Goal: Check status: Check status

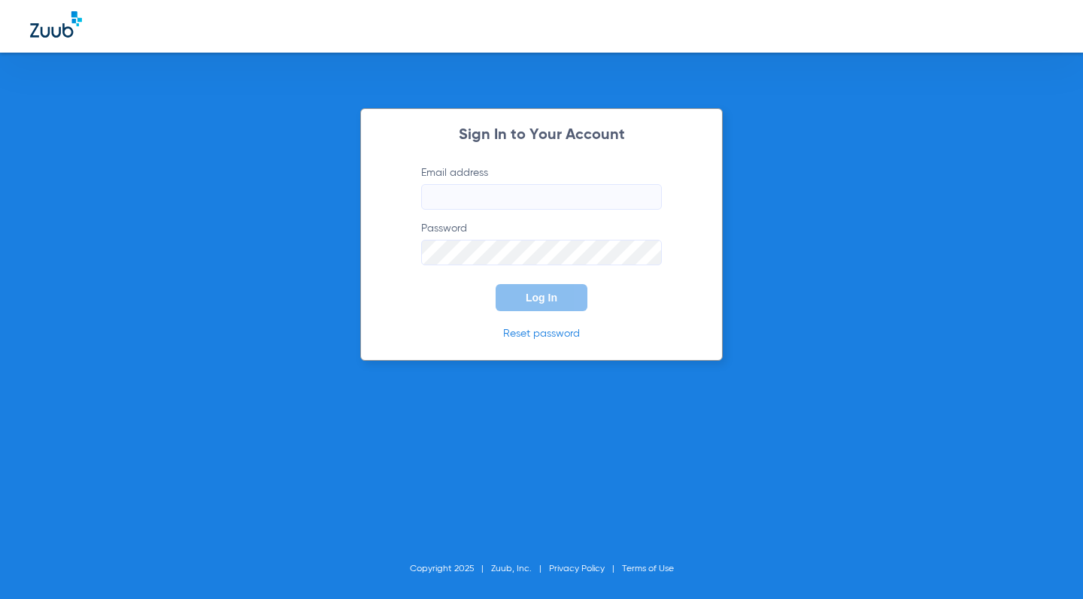
type input "[EMAIL_ADDRESS][DOMAIN_NAME]"
click at [535, 291] on button "Log In" at bounding box center [542, 297] width 92 height 27
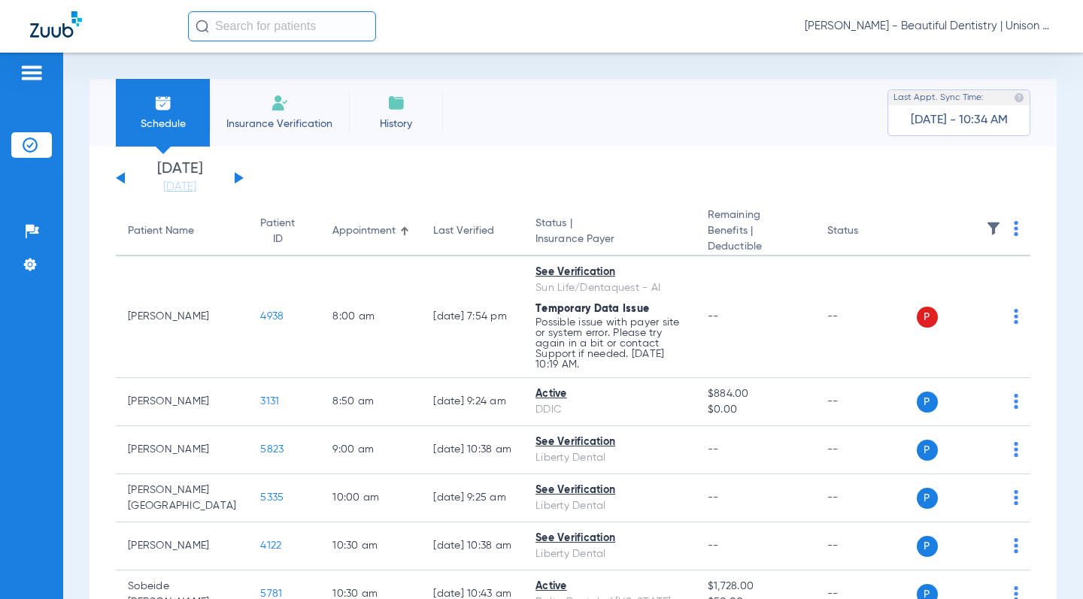
click at [239, 178] on button at bounding box center [239, 177] width 9 height 11
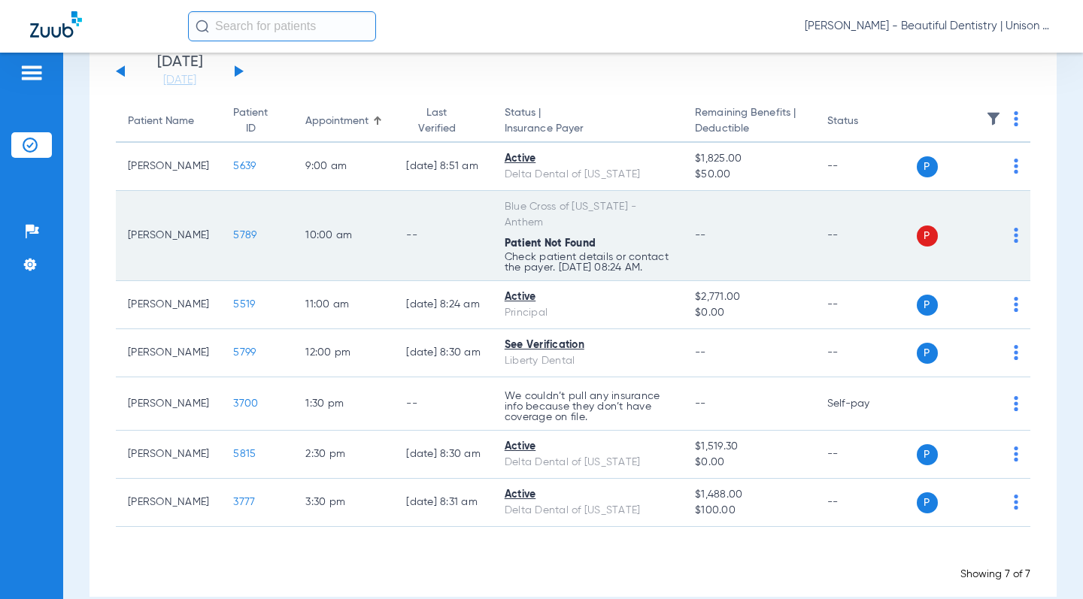
scroll to position [141, 0]
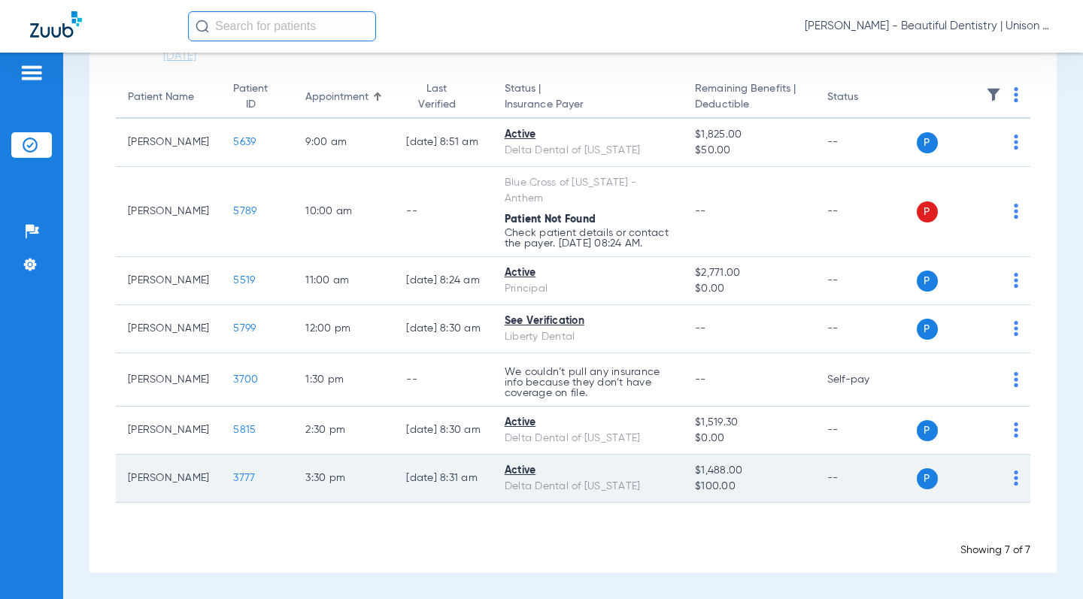
click at [233, 480] on span "3777" at bounding box center [244, 478] width 22 height 11
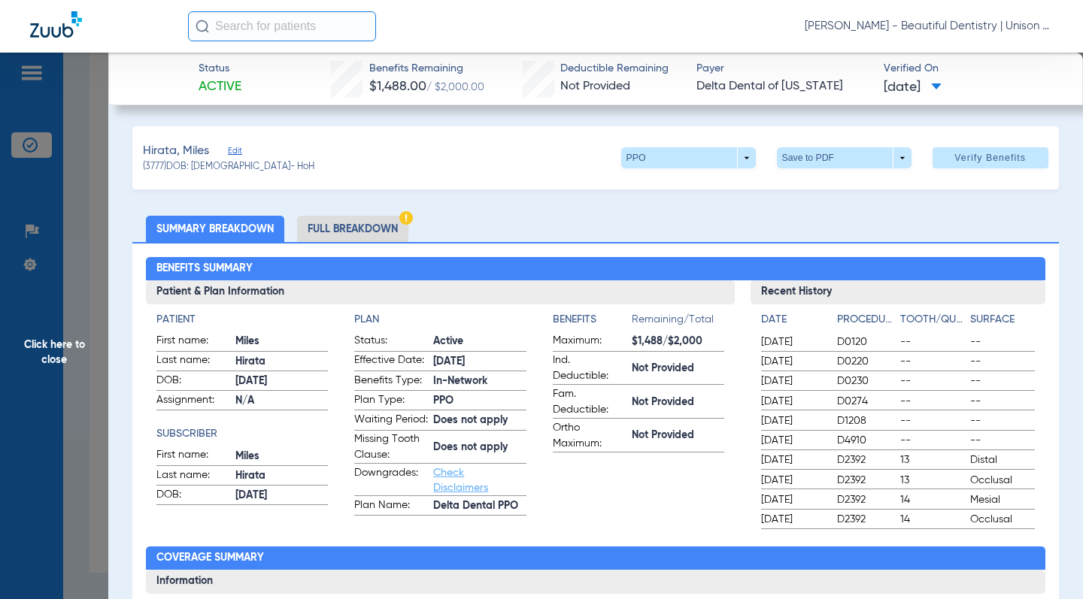
click at [471, 221] on ul "Summary Breakdown Full Breakdown" at bounding box center [595, 229] width 926 height 26
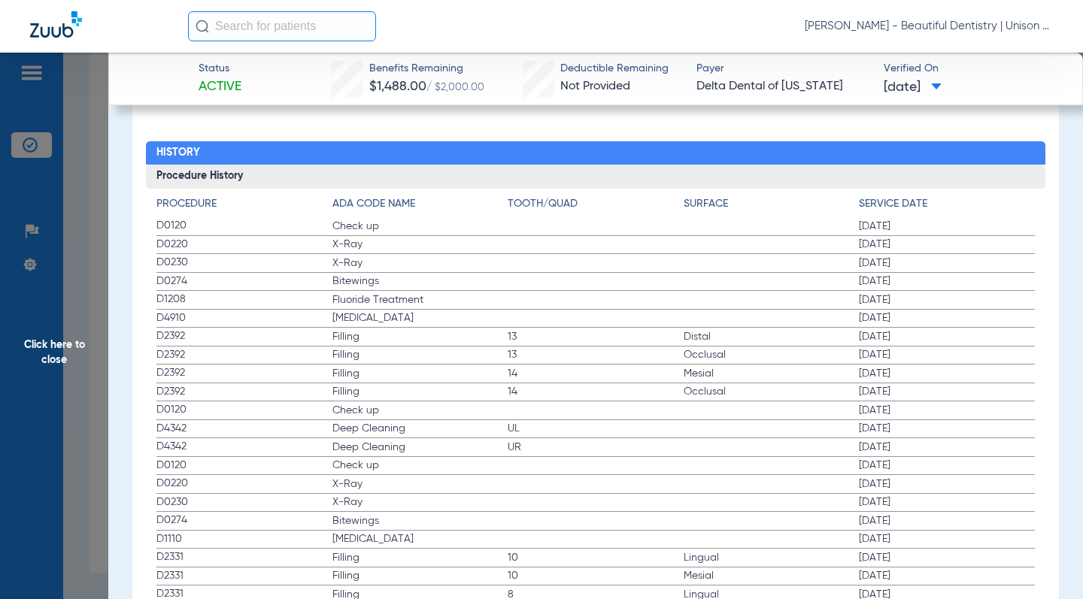
scroll to position [1880, 0]
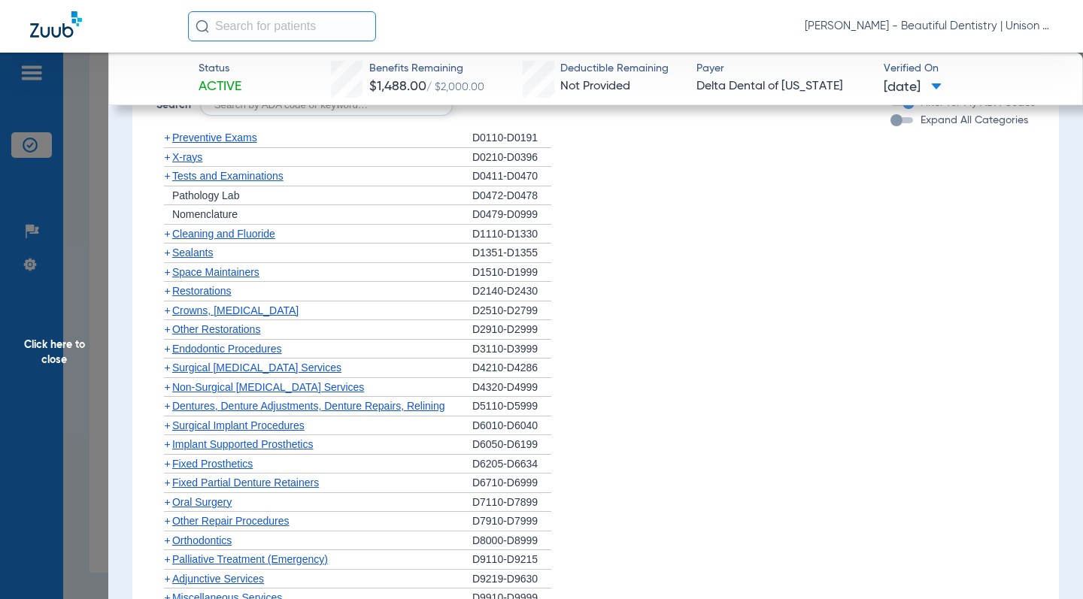
scroll to position [903, 0]
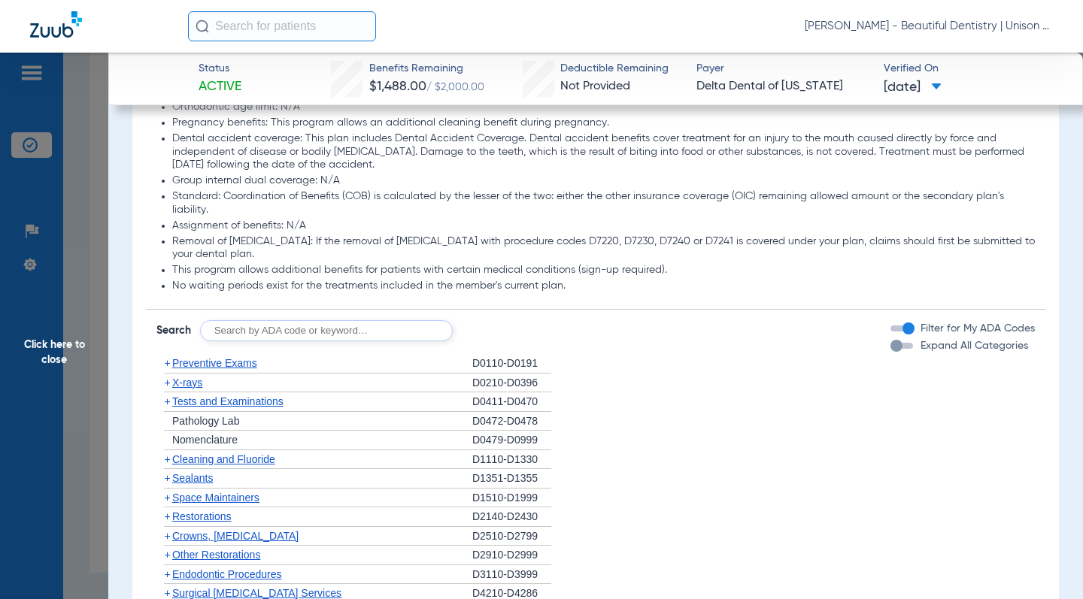
click at [165, 380] on span "+" at bounding box center [167, 383] width 6 height 12
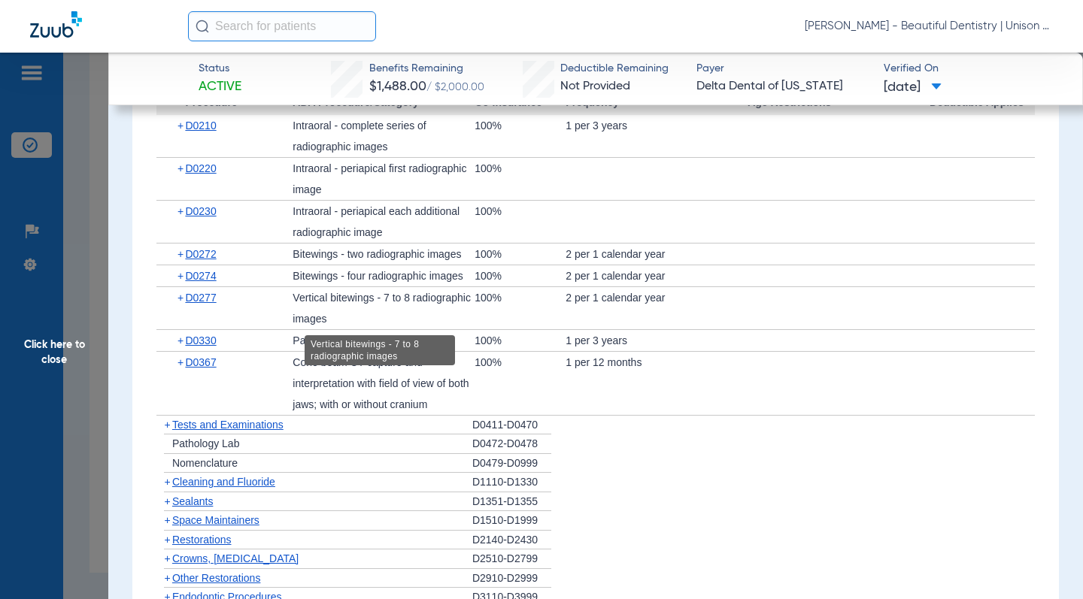
scroll to position [1128, 0]
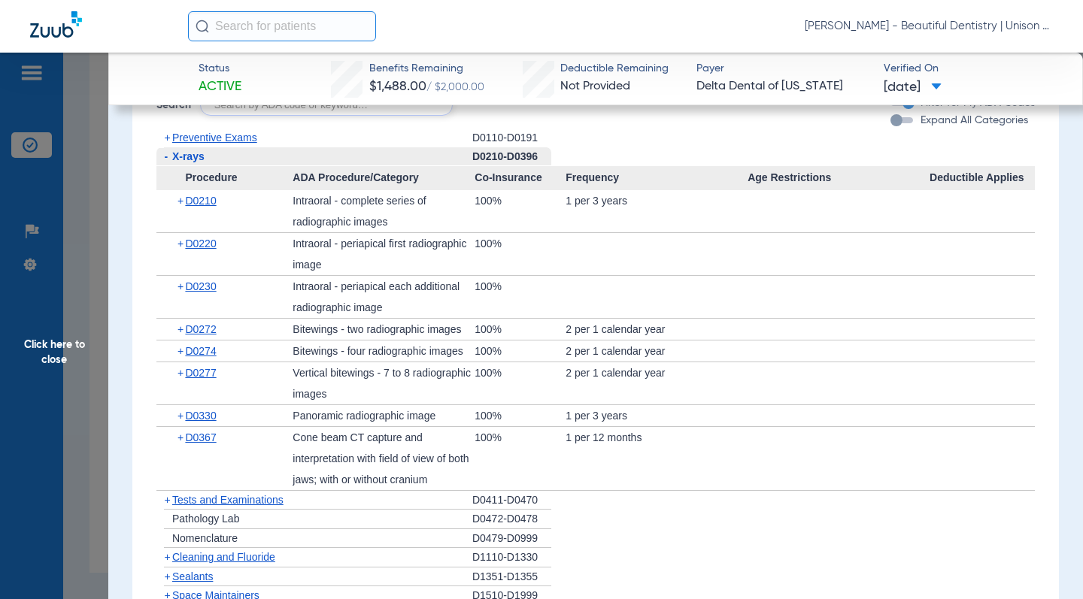
drag, startPoint x: 135, startPoint y: 387, endPoint x: 145, endPoint y: 380, distance: 12.9
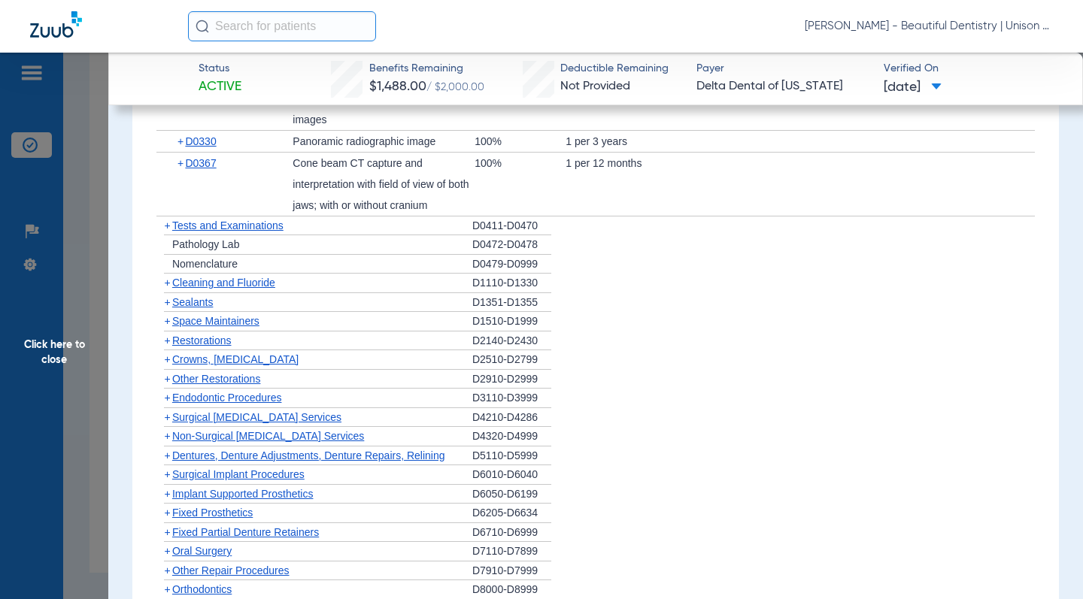
scroll to position [1429, 0]
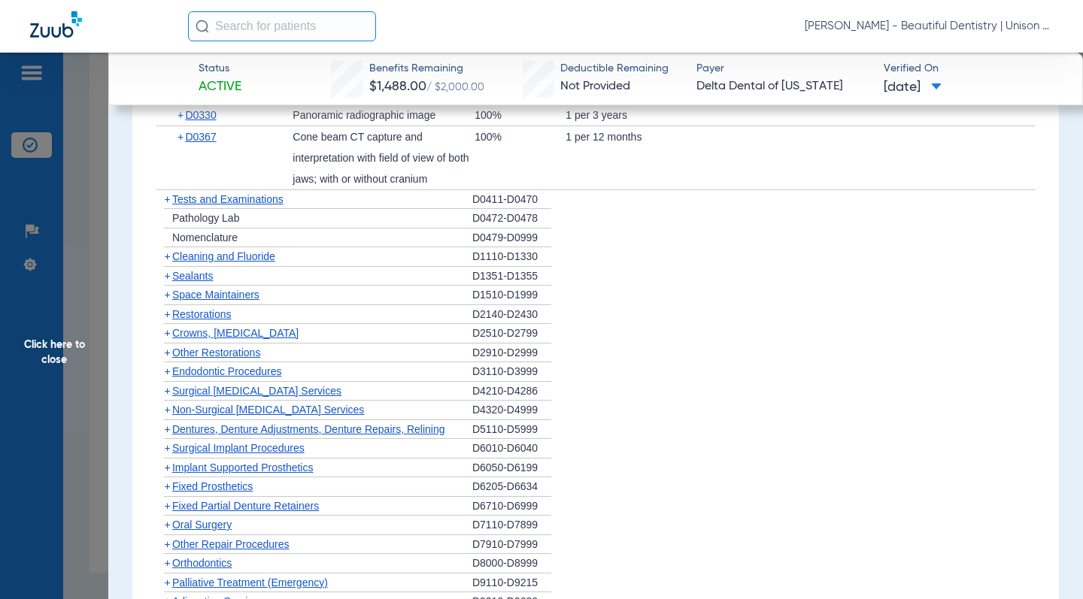
click at [165, 372] on span "+" at bounding box center [167, 372] width 6 height 12
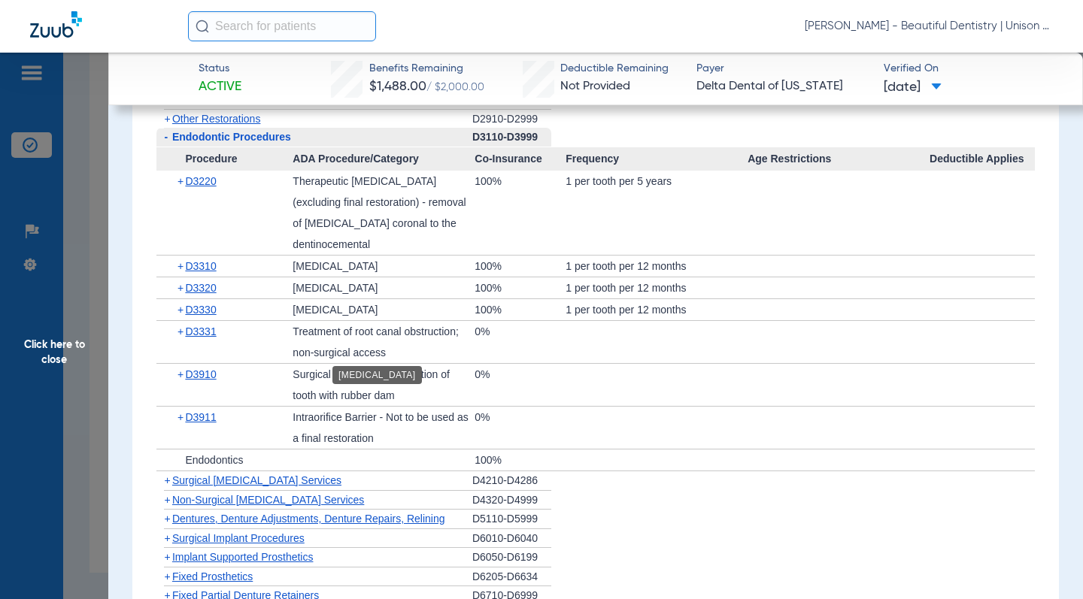
scroll to position [1579, 0]
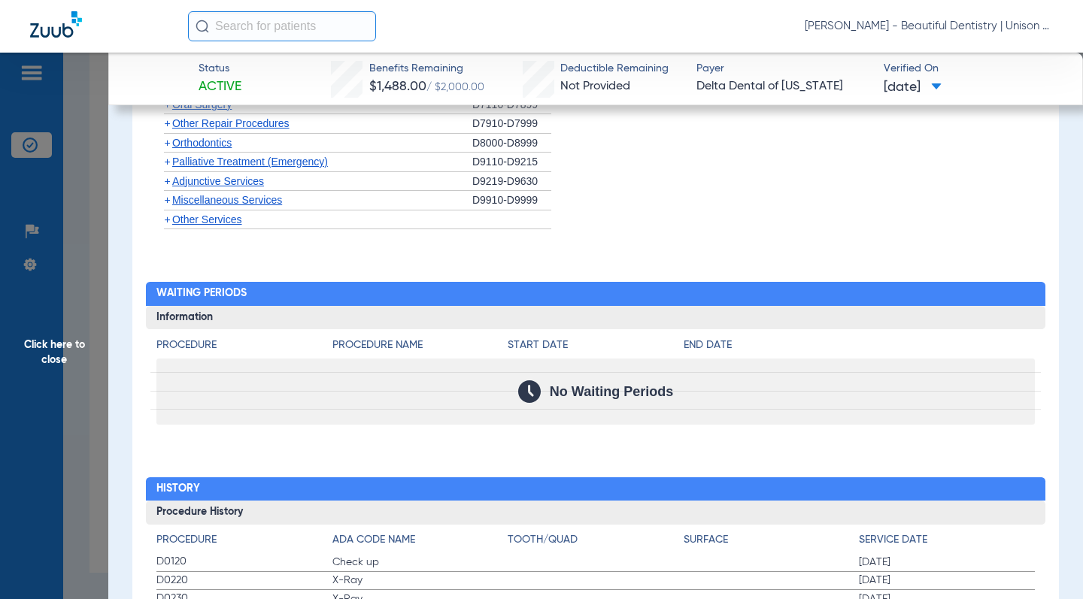
scroll to position [2031, 0]
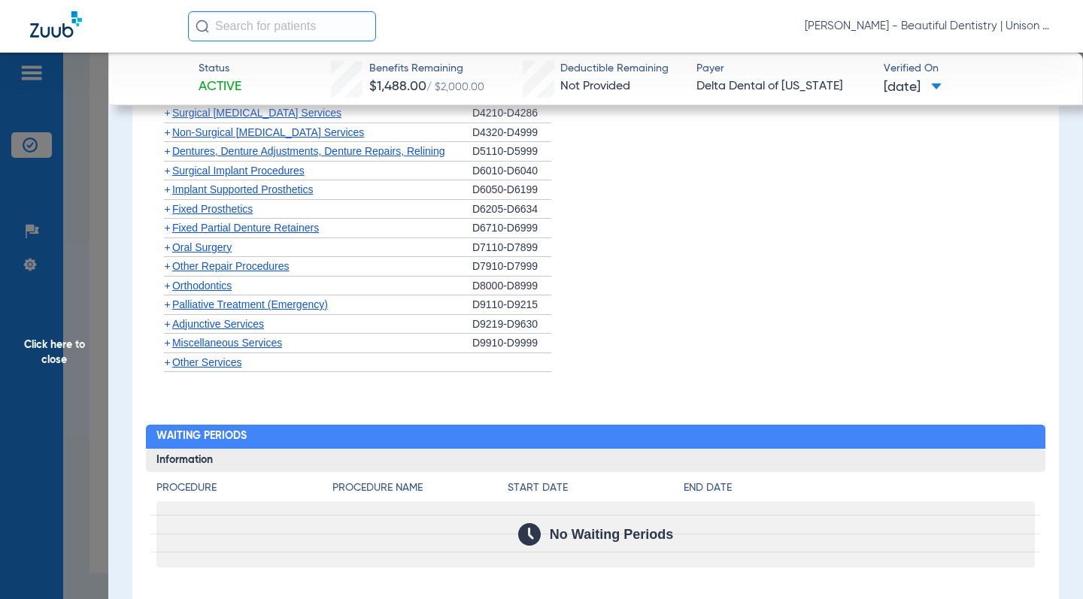
click at [165, 318] on span "+" at bounding box center [167, 324] width 6 height 12
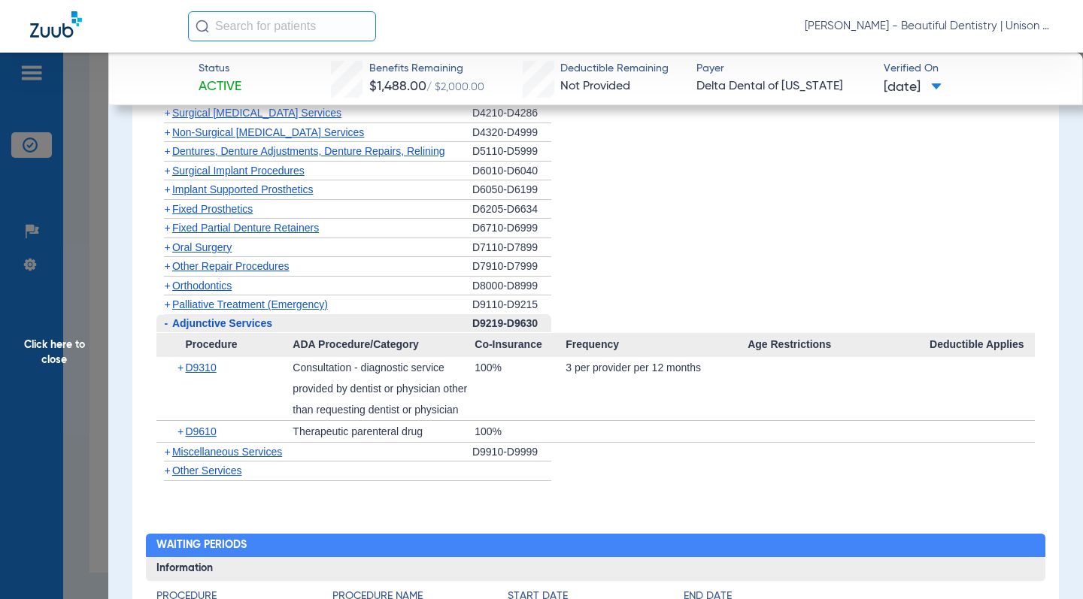
click at [135, 293] on div "Procedure Benefits Disclaimers Basis of payment: PPO Providers (DPO in the stat…" at bounding box center [595, 430] width 926 height 3206
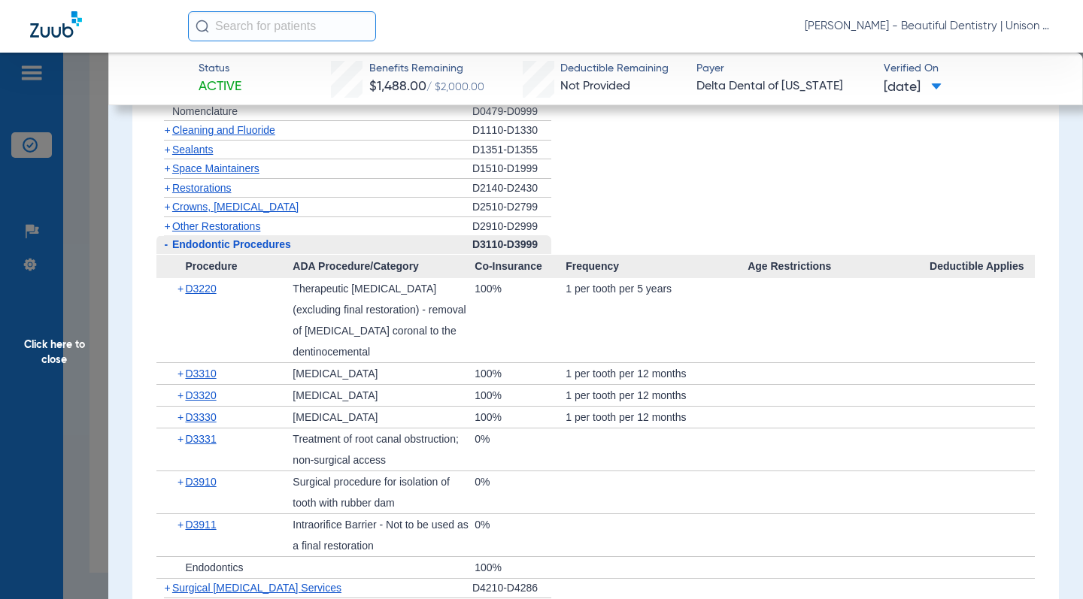
scroll to position [1579, 0]
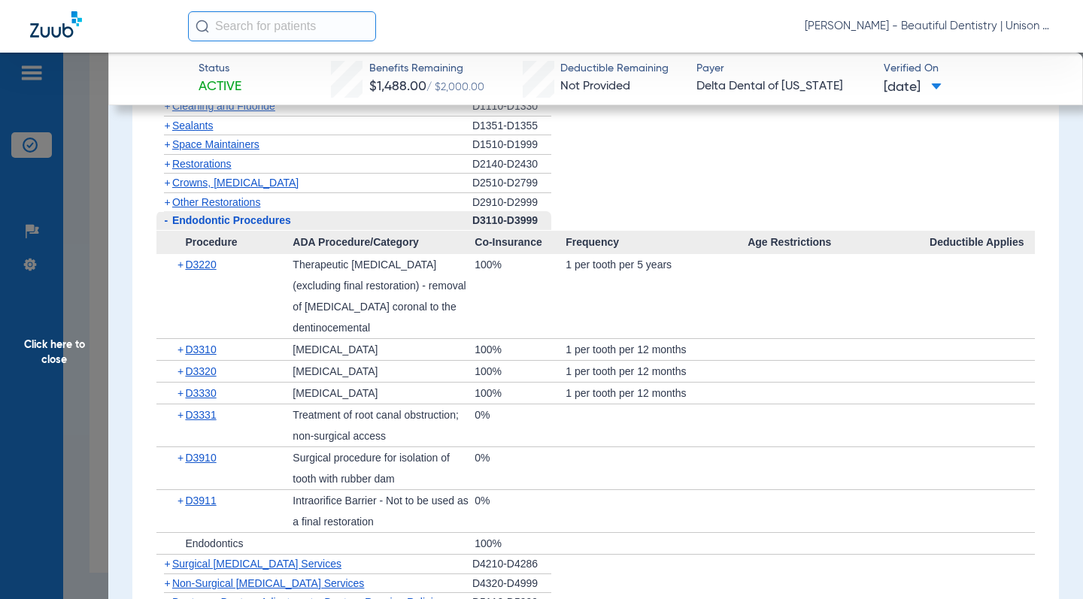
click at [124, 275] on app-member-insurance-verification-view "Status Active Benefits Remaining $1,488.00 / $2,000.00 Deductible Remaining Not…" at bounding box center [595, 496] width 975 height 4047
click at [167, 200] on span "+" at bounding box center [167, 202] width 6 height 12
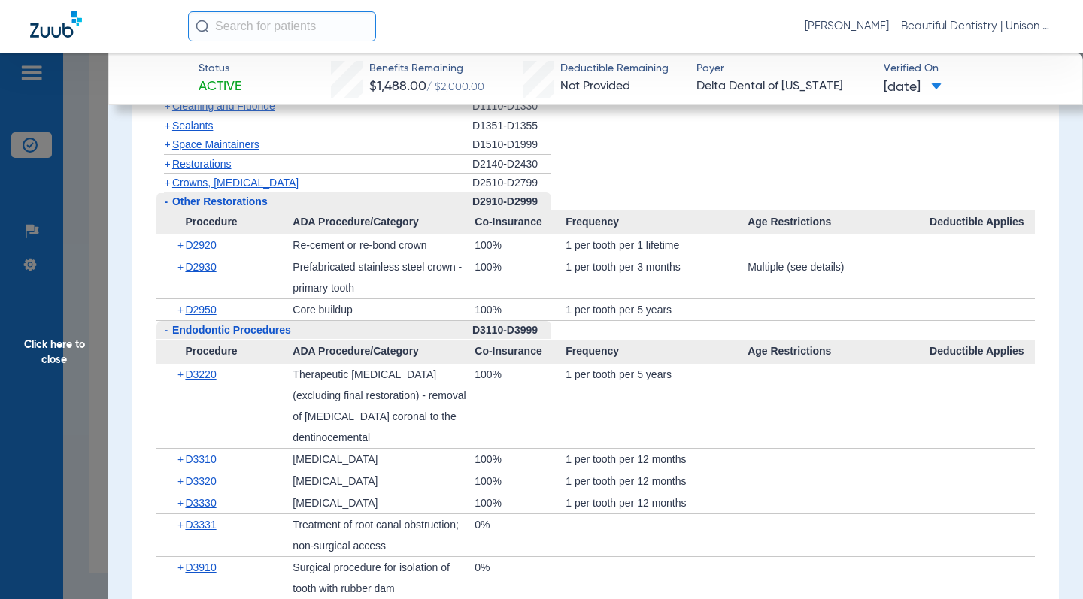
click at [127, 216] on app-member-insurance-verification-view "Status Active Benefits Remaining $1,488.00 / $2,000.00 Deductible Remaining Not…" at bounding box center [595, 551] width 975 height 4156
click at [164, 181] on span "+" at bounding box center [167, 183] width 6 height 12
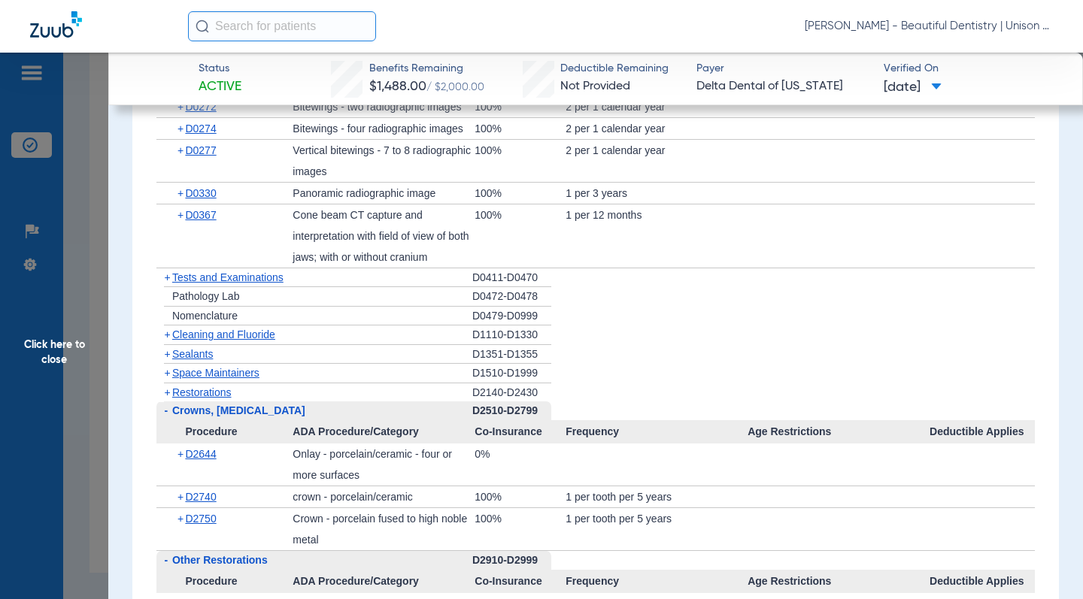
scroll to position [1354, 0]
